Goal: Navigation & Orientation: Understand site structure

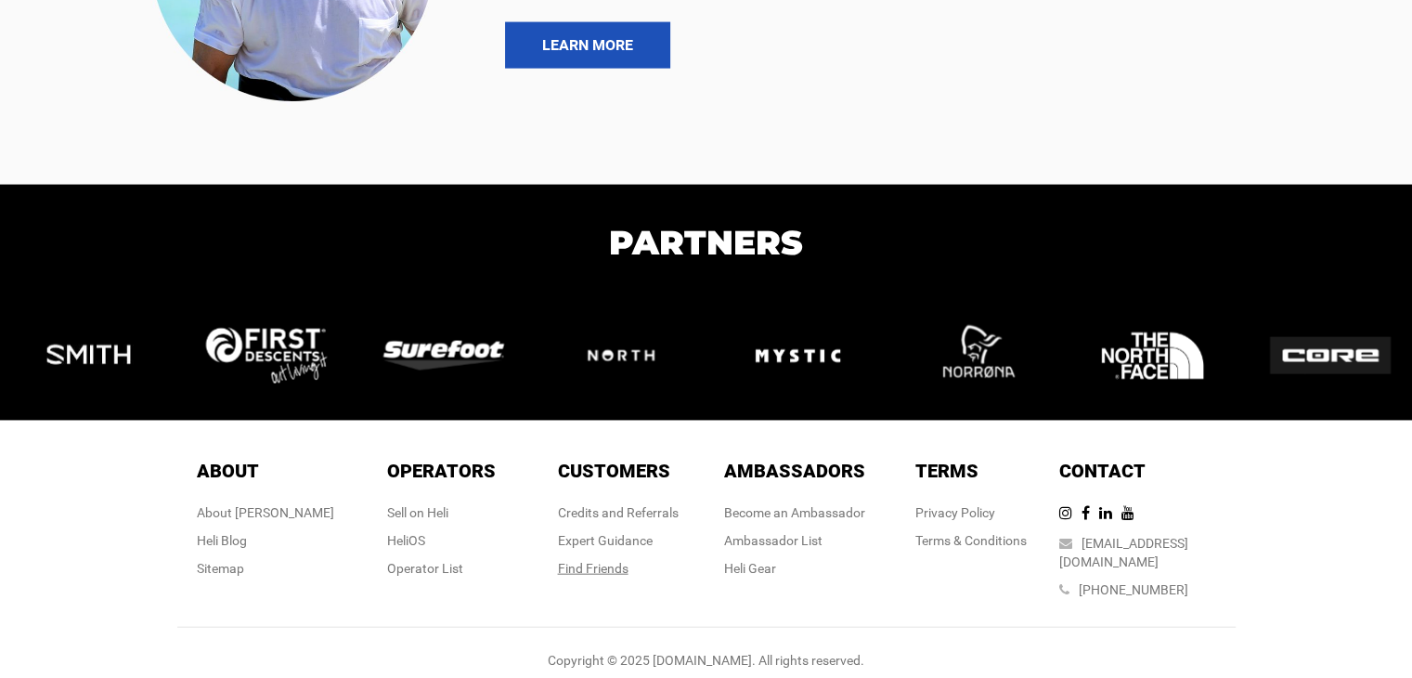
click at [599, 559] on div "Find Friends" at bounding box center [618, 568] width 121 height 19
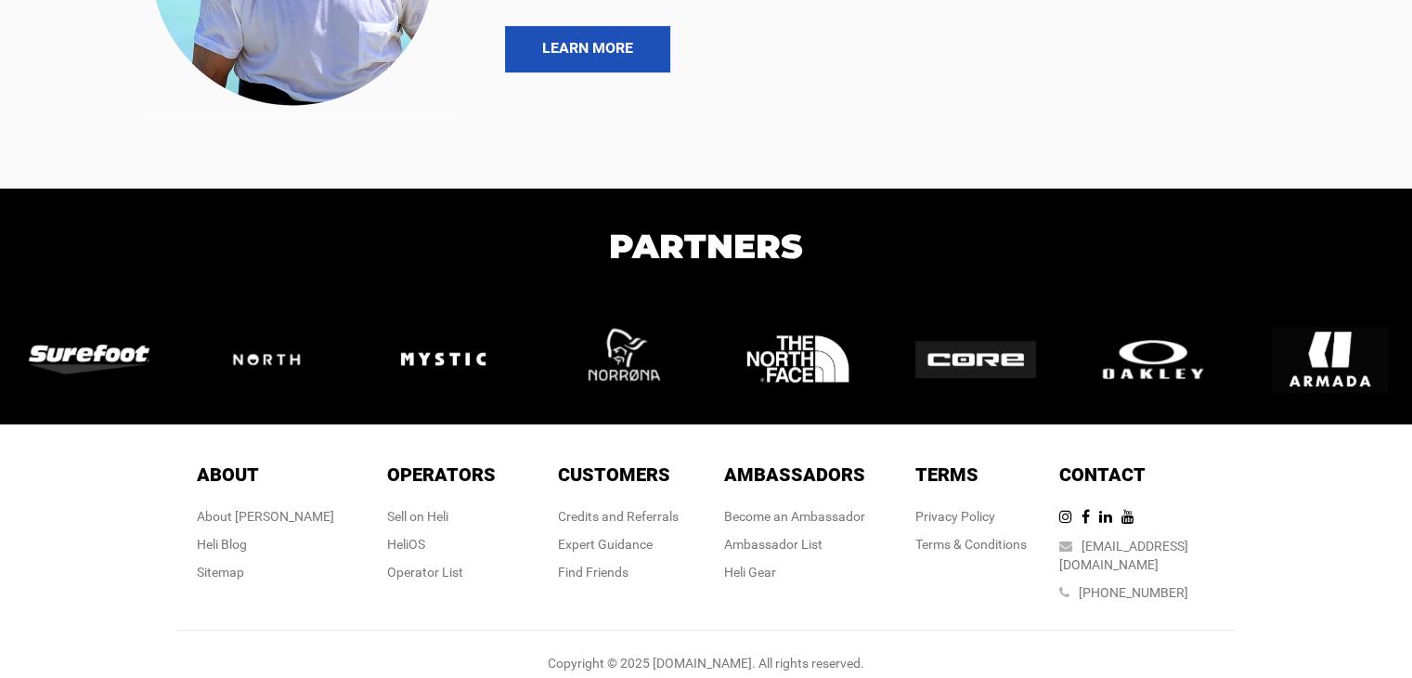
scroll to position [735, 0]
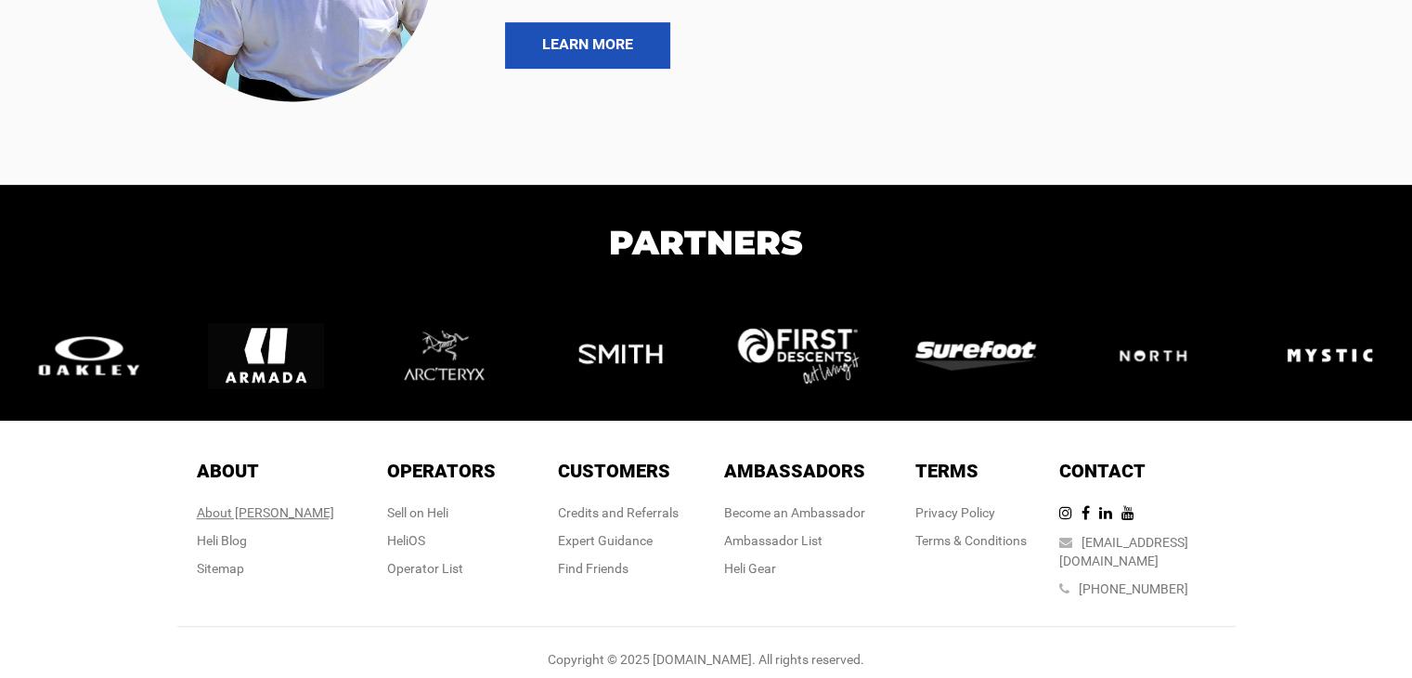
click at [274, 520] on div "About [PERSON_NAME]" at bounding box center [265, 512] width 137 height 19
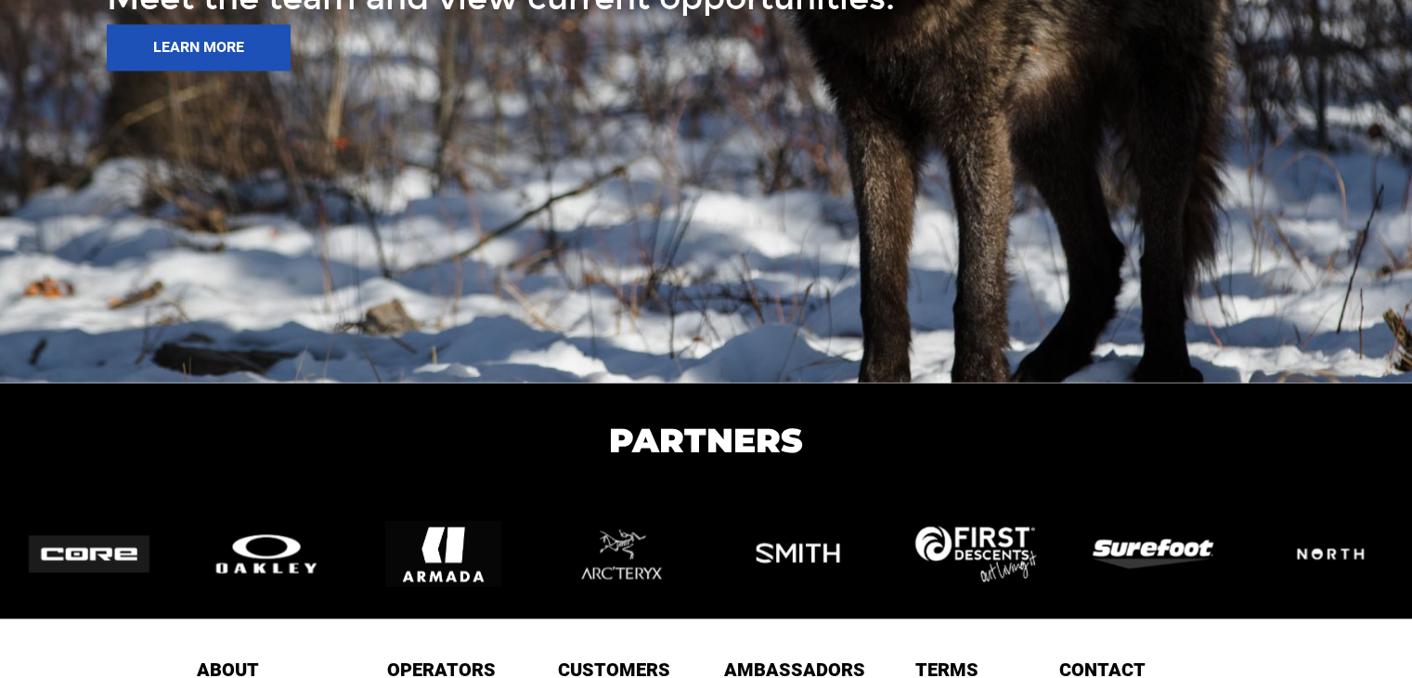
scroll to position [3149, 0]
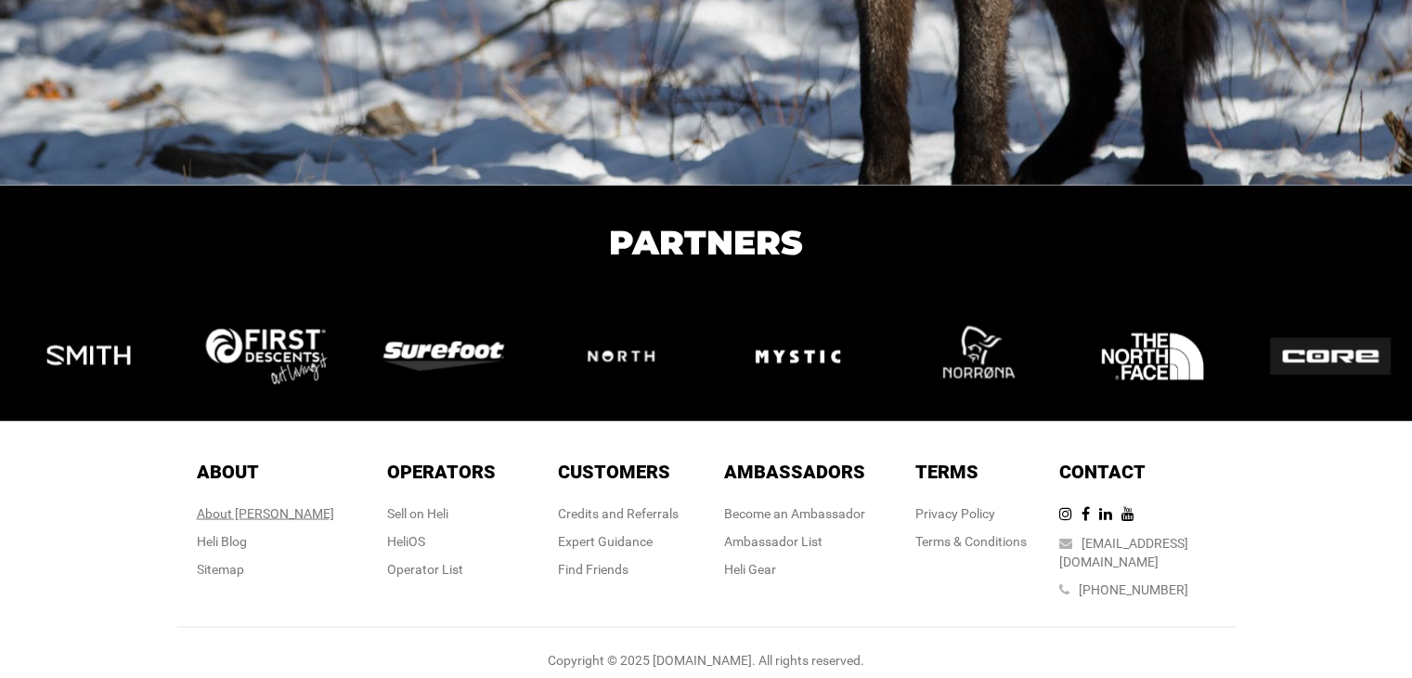
click at [250, 508] on div "About [PERSON_NAME]" at bounding box center [265, 512] width 137 height 19
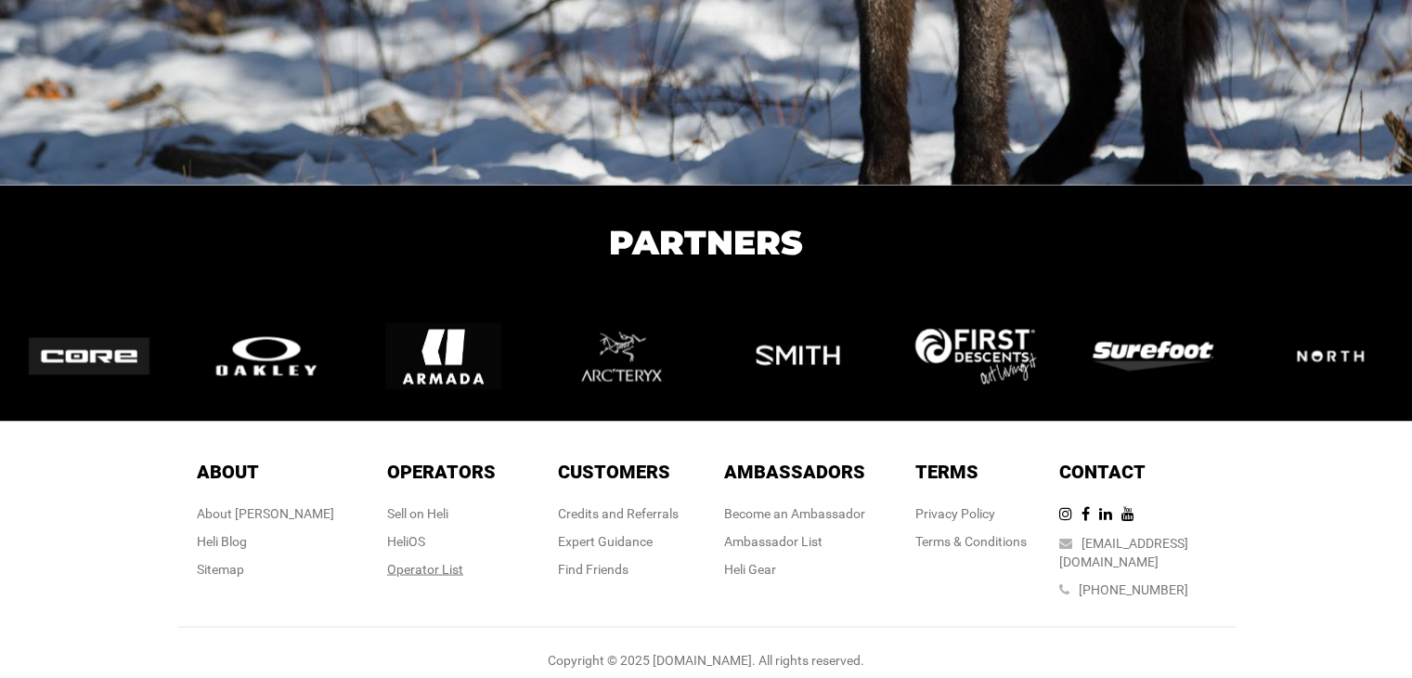
click at [460, 564] on div "Operator List" at bounding box center [441, 568] width 109 height 19
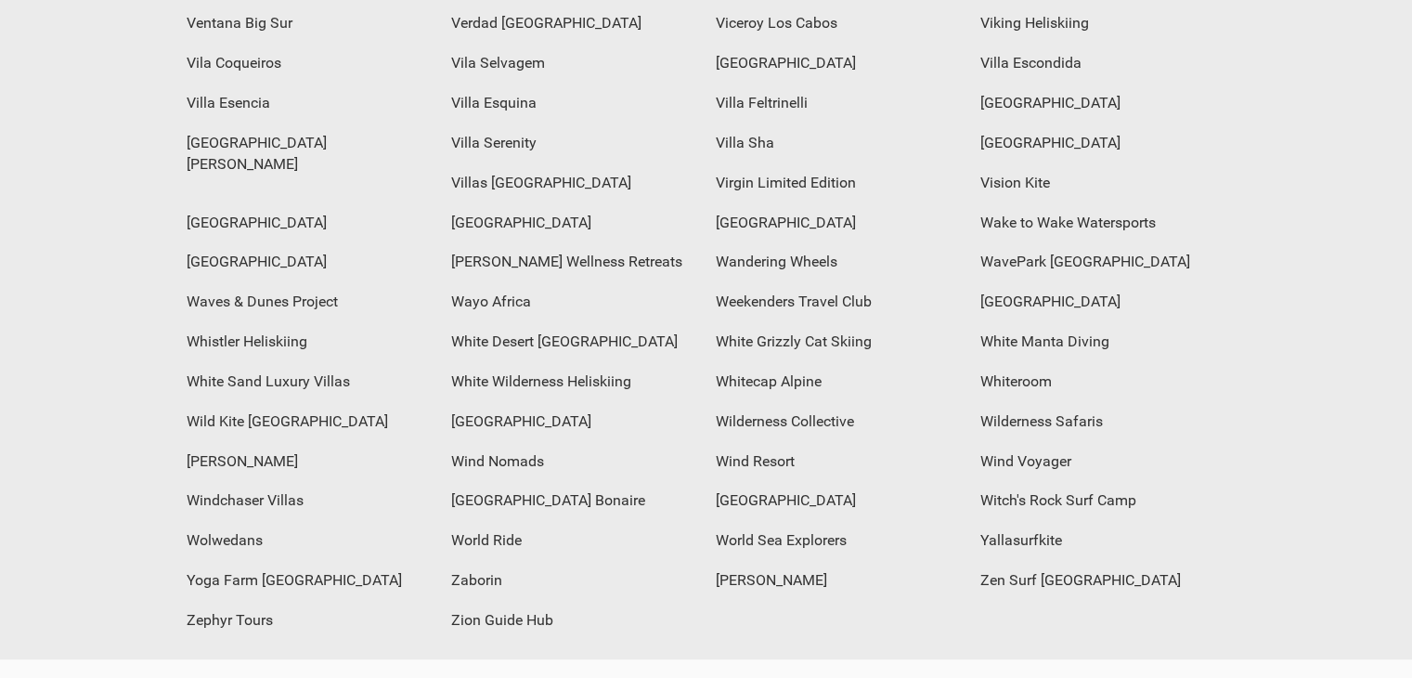
scroll to position [7858, 0]
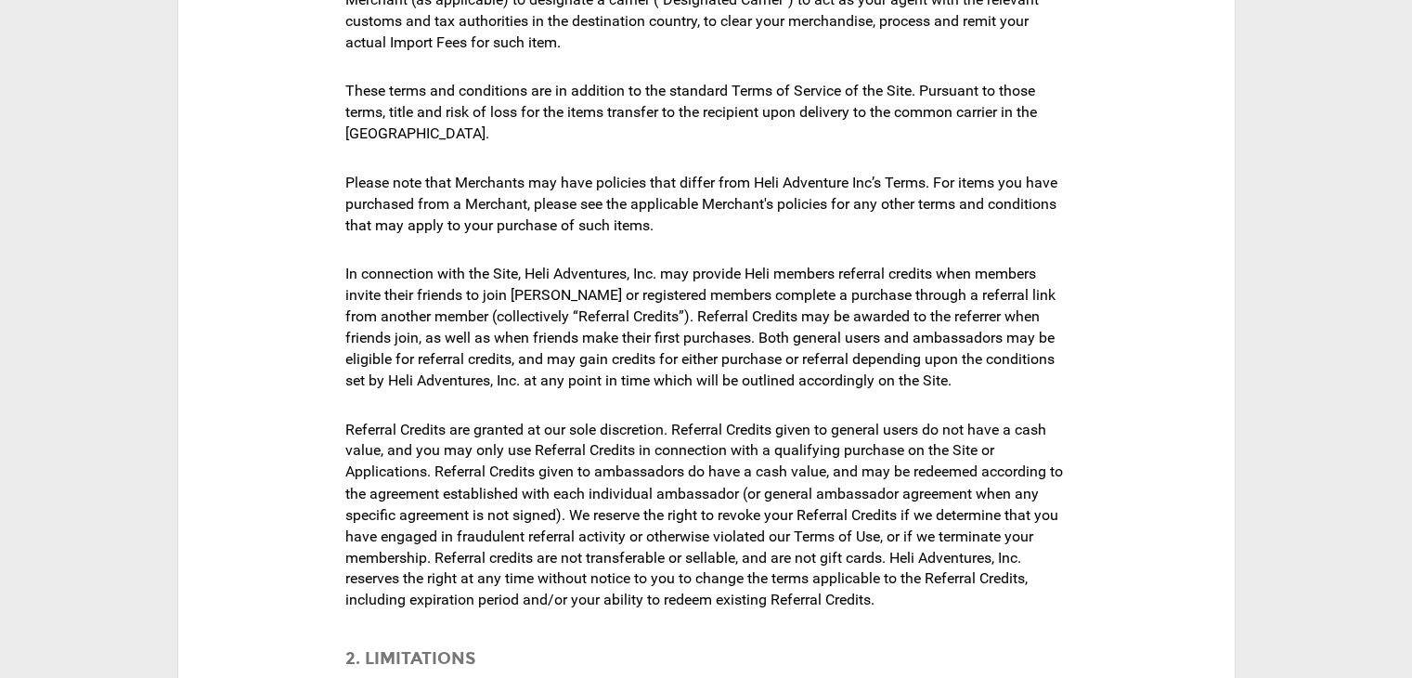
scroll to position [3077, 0]
